Goal: Information Seeking & Learning: Learn about a topic

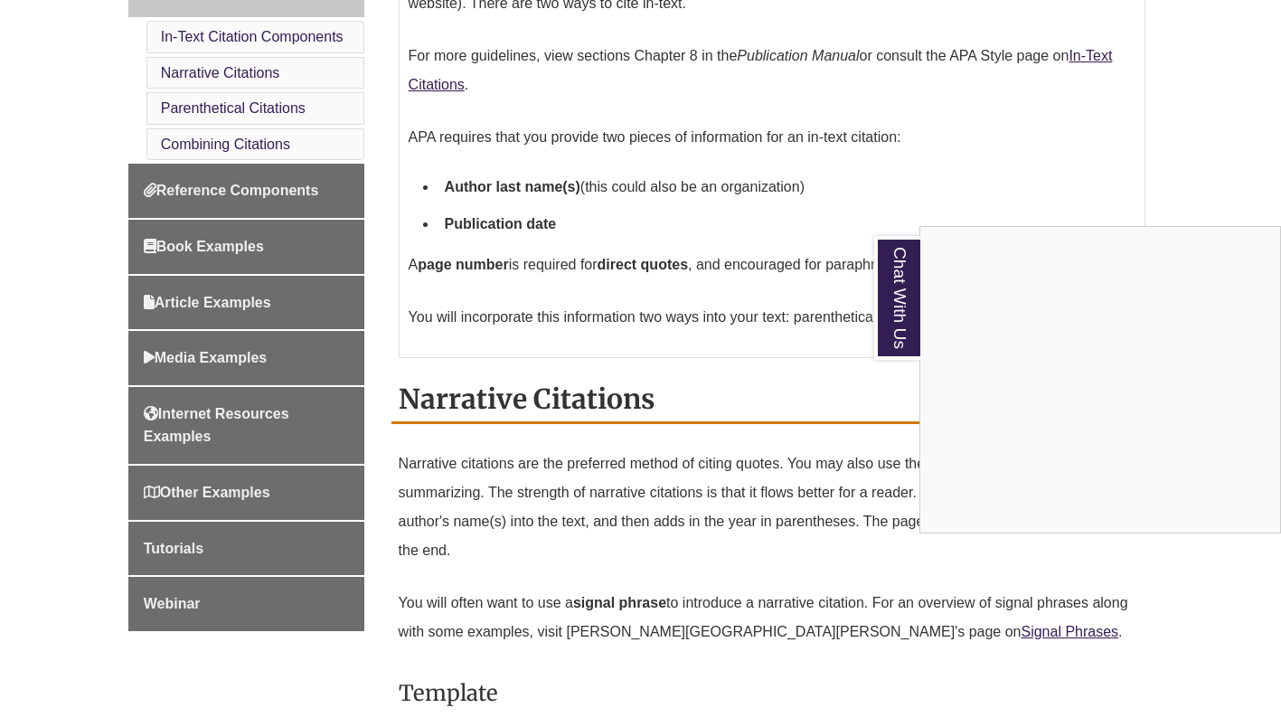
scroll to position [733, 0]
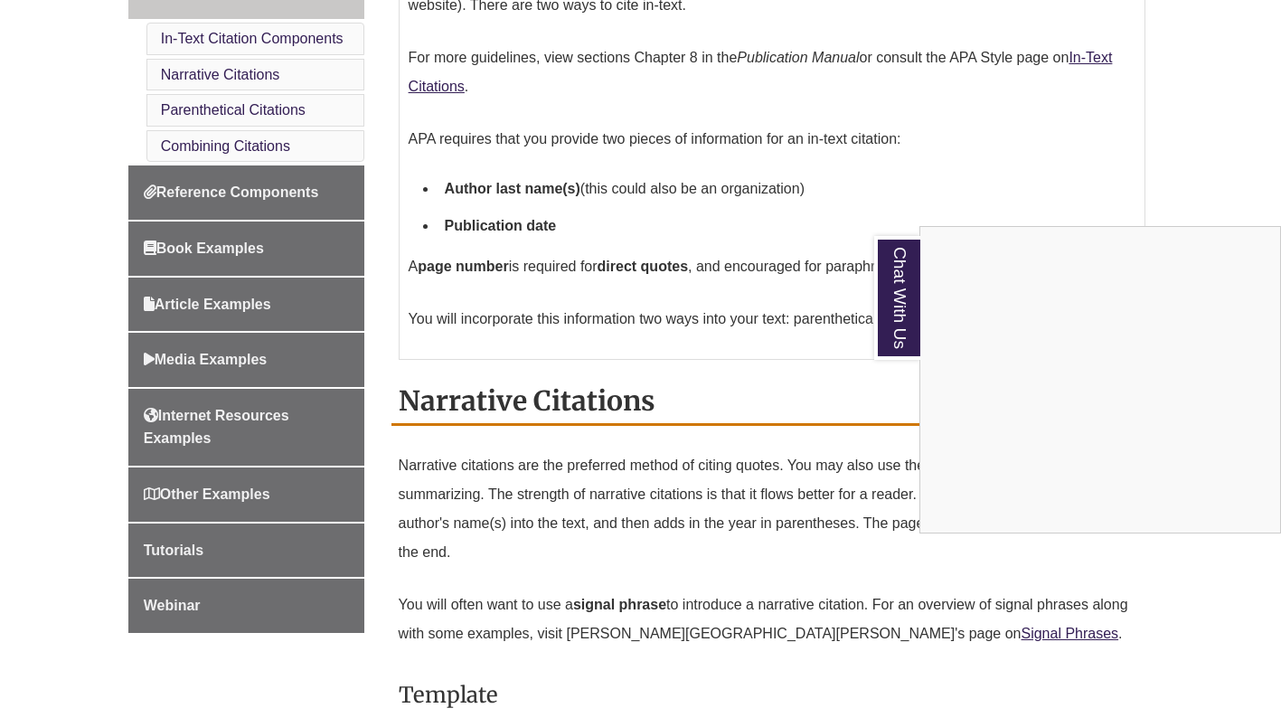
click at [192, 300] on div "Chat With Us" at bounding box center [640, 363] width 1281 height 727
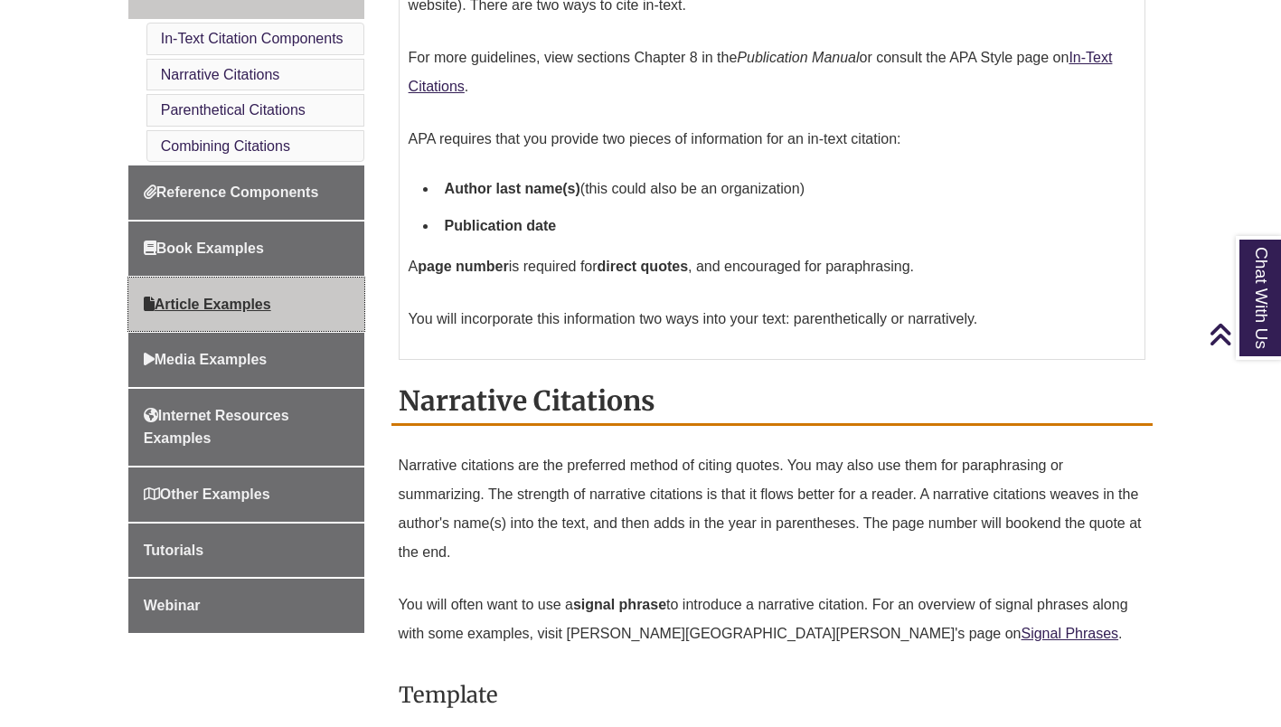
click at [192, 300] on span "Article Examples" at bounding box center [207, 304] width 127 height 15
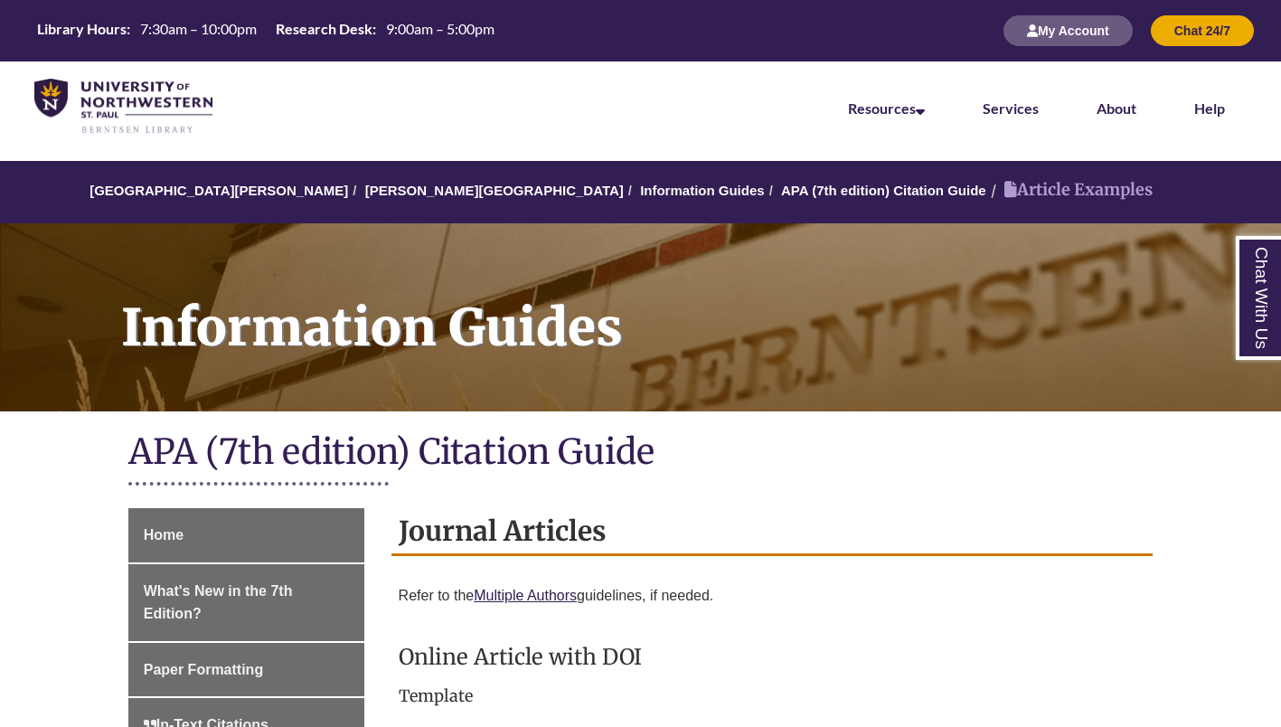
click at [668, 293] on h1 "Information Guides" at bounding box center [691, 305] width 1180 height 165
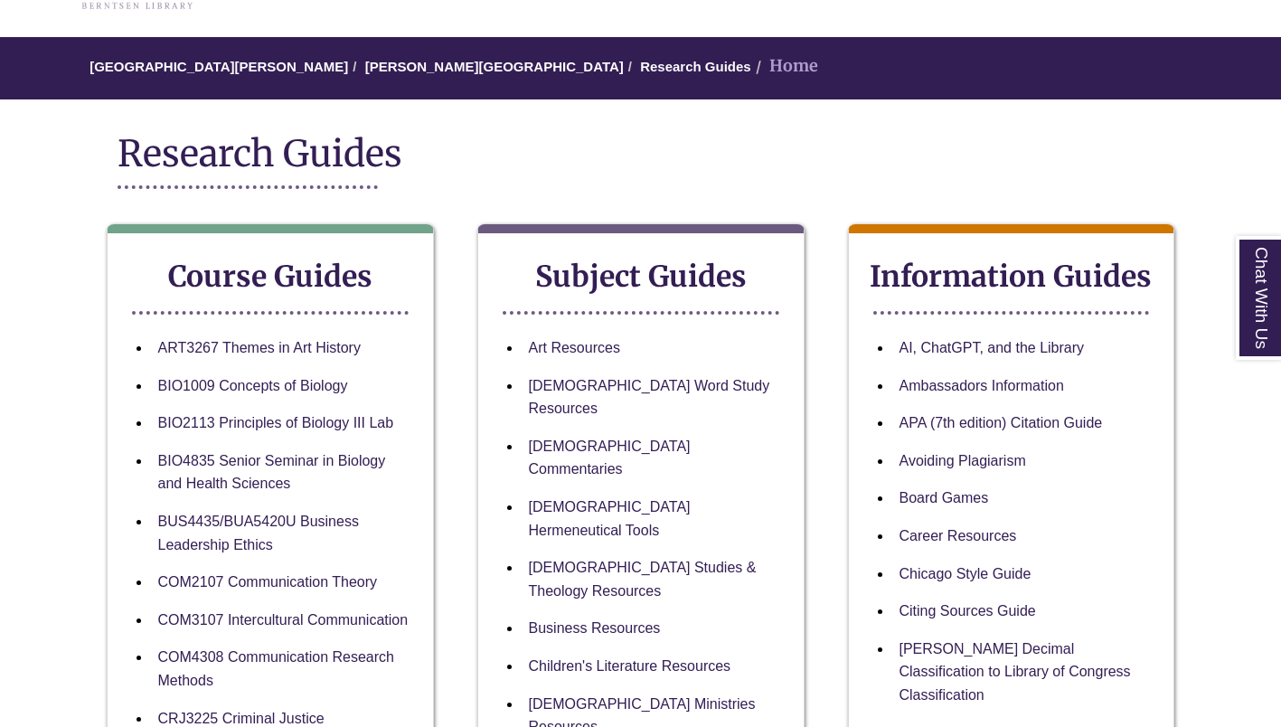
scroll to position [123, 0]
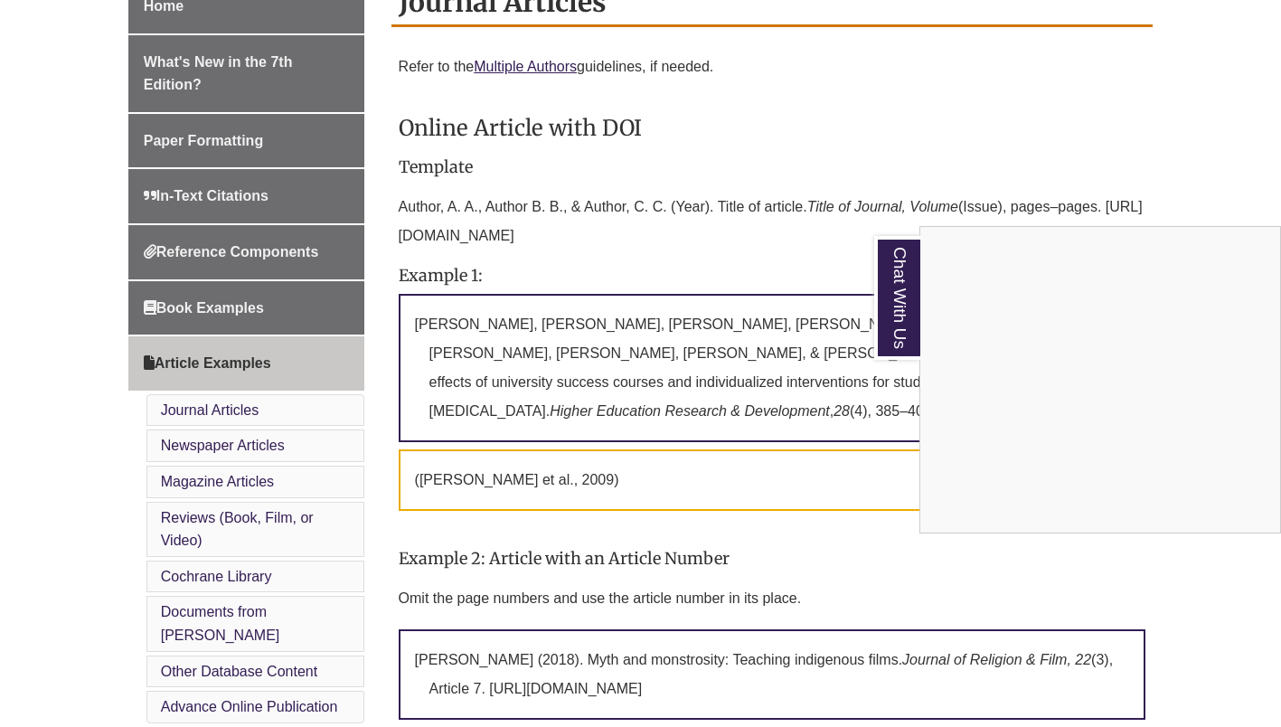
scroll to position [457, 0]
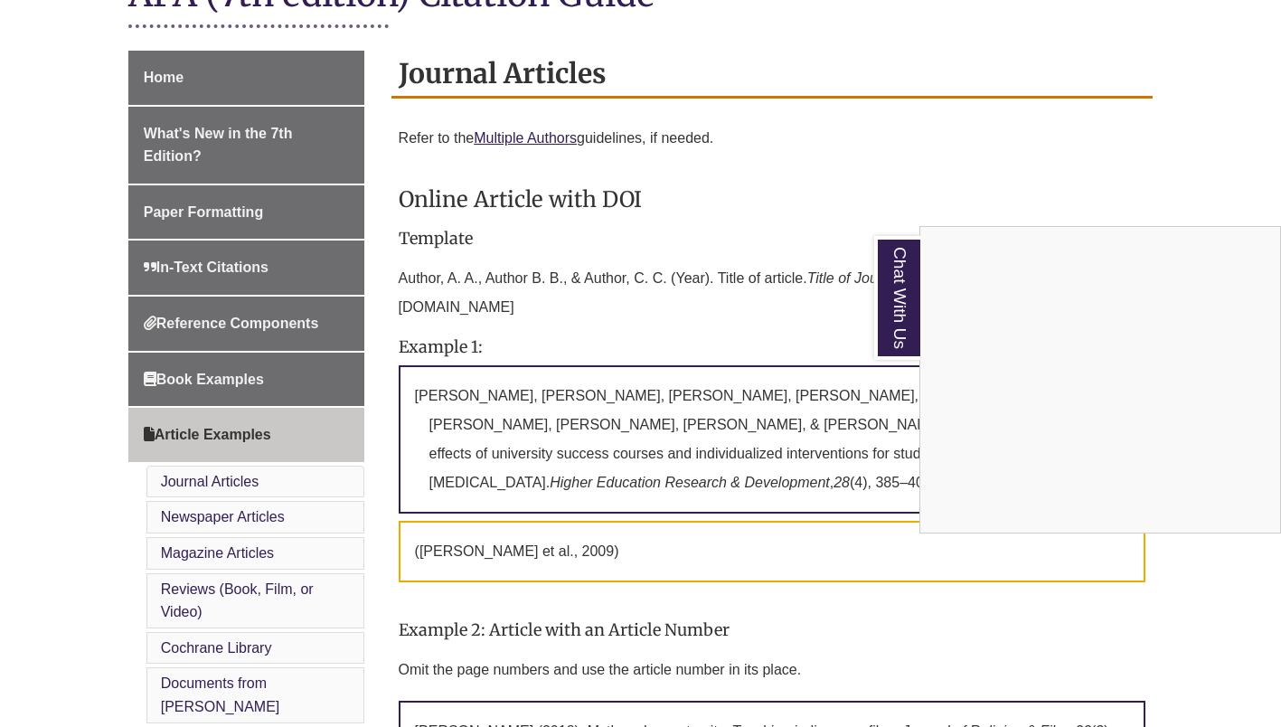
click at [179, 273] on div "Chat With Us" at bounding box center [640, 363] width 1281 height 727
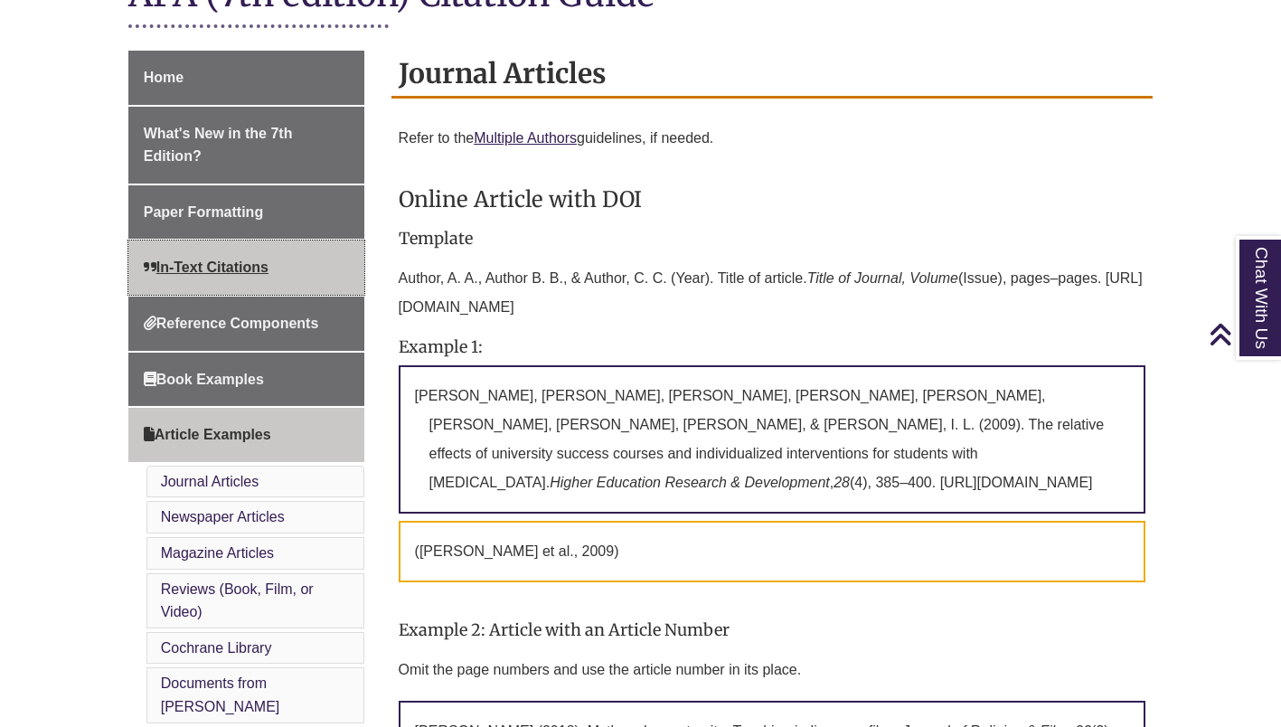
click at [179, 273] on span "In-Text Citations" at bounding box center [206, 266] width 125 height 15
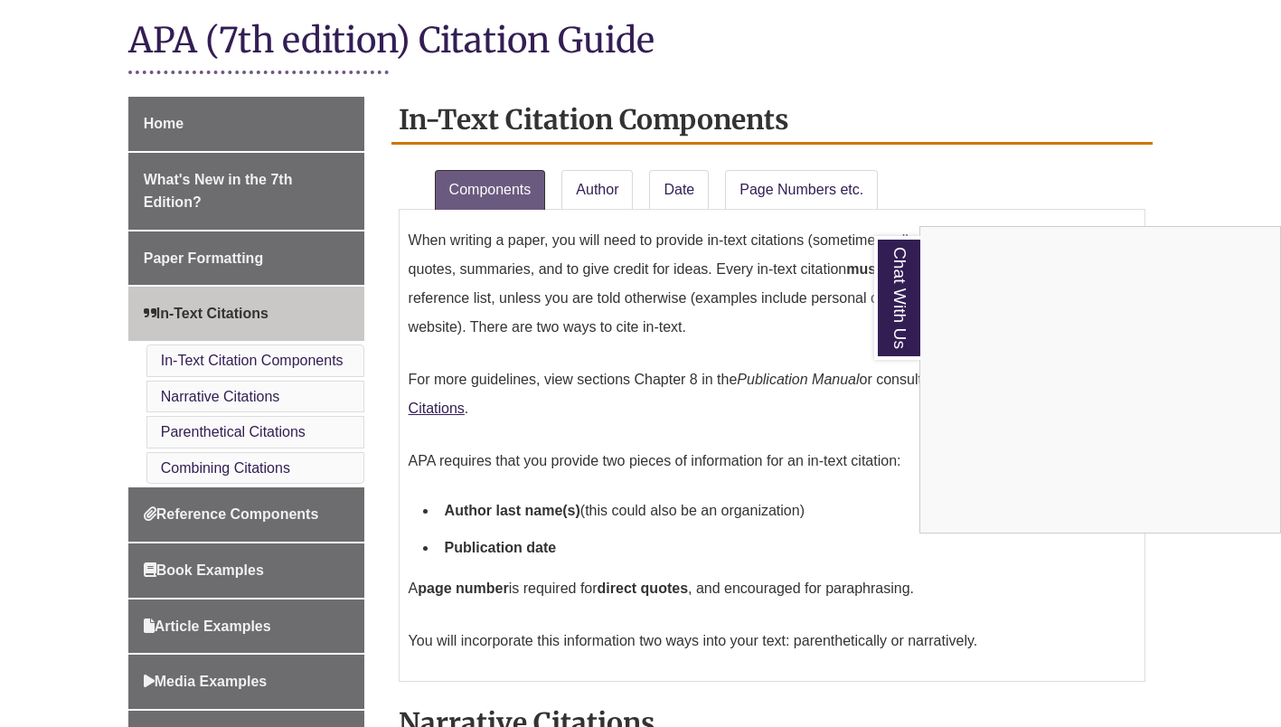
scroll to position [412, 0]
click at [609, 186] on div "Chat With Us" at bounding box center [640, 363] width 1281 height 727
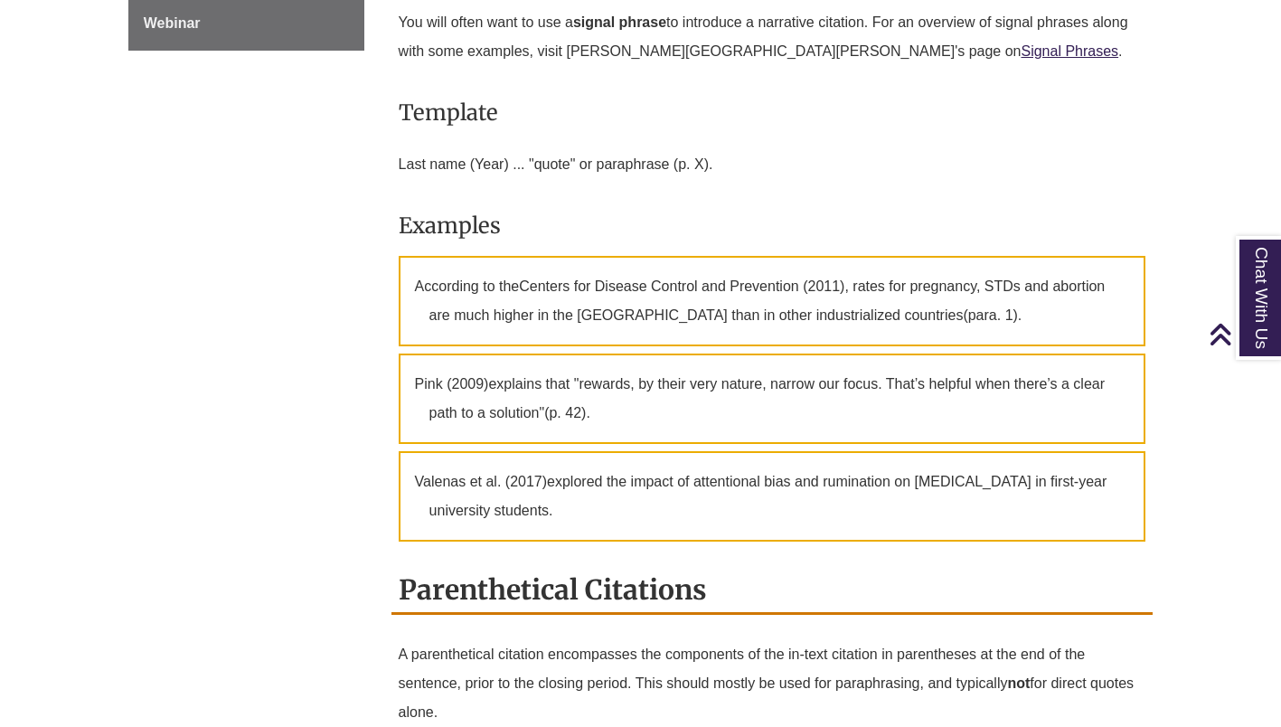
scroll to position [1316, 0]
